Goal: Navigation & Orientation: Find specific page/section

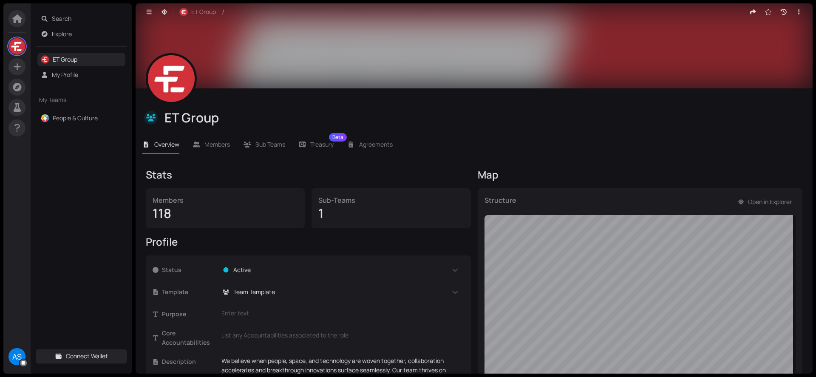
click at [60, 75] on link "My Profile" at bounding box center [65, 75] width 26 height 8
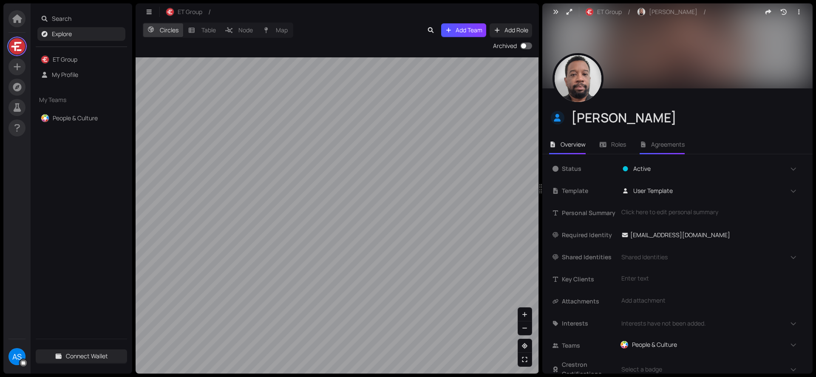
scroll to position [43, 0]
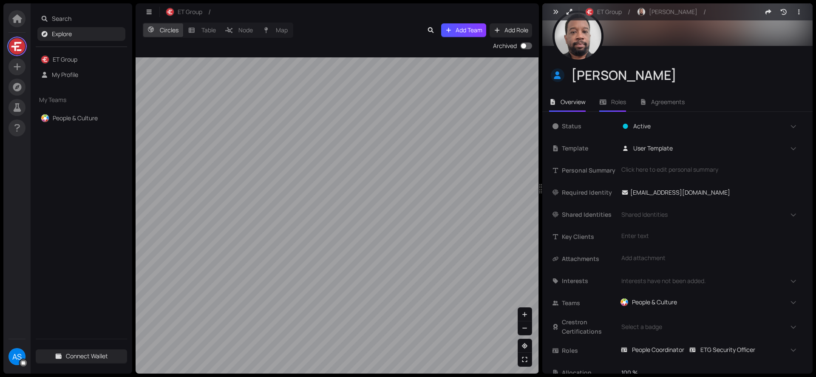
click at [626, 106] on li "Roles" at bounding box center [613, 102] width 40 height 20
